Goal: Information Seeking & Learning: Learn about a topic

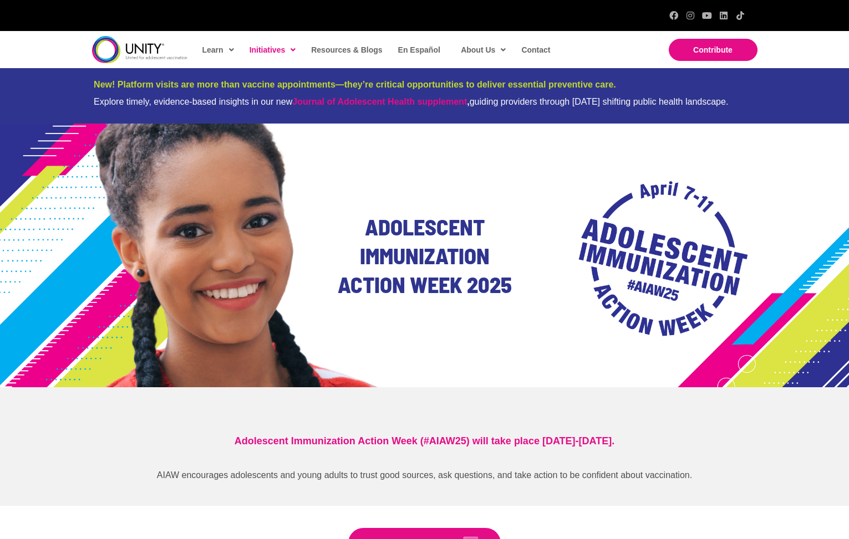
click at [521, 245] on h2 "Adolescent Immunization Action Week 2025" at bounding box center [425, 255] width 194 height 86
click at [137, 52] on img at bounding box center [139, 49] width 95 height 27
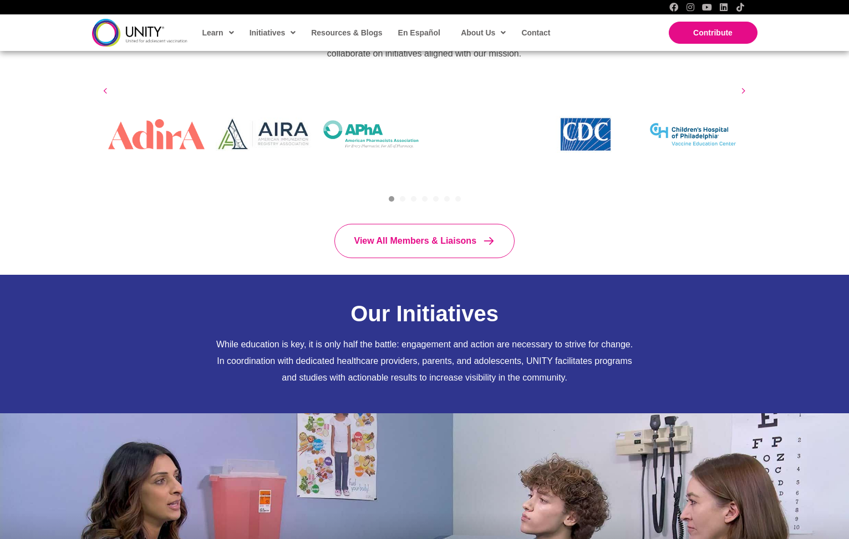
scroll to position [794, 0]
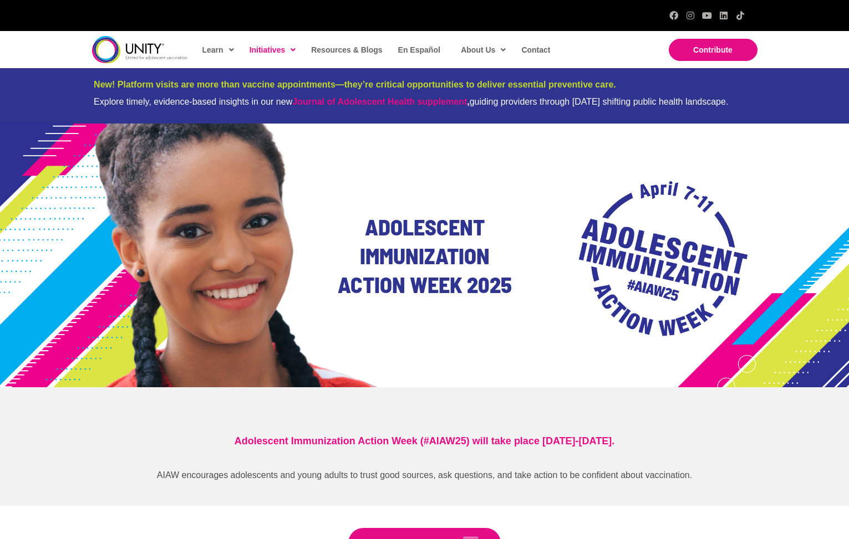
click at [417, 167] on div "Adolescent Immunization Action Week 2025" at bounding box center [424, 256] width 849 height 264
click at [523, 257] on div "Adolescent Immunization Action Week 2025" at bounding box center [425, 256] width 216 height 120
